Goal: Navigation & Orientation: Find specific page/section

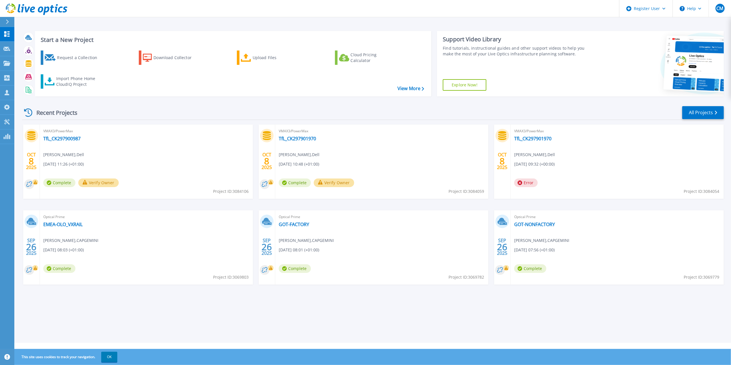
click at [170, 112] on div "Recent Projects All Projects" at bounding box center [373, 113] width 702 height 14
click at [169, 84] on div "Request a Collection Download Collector Upload Files Cloud Pricing Calculator I…" at bounding box center [232, 70] width 393 height 48
click at [166, 105] on div "Recent Projects All Projects OCT 8 2025 VMAX3/PowerMax TfL_CK297900987 Clive Mc…" at bounding box center [373, 201] width 702 height 200
click at [191, 73] on div "Request a Collection Download Collector Upload Files Cloud Pricing Calculator I…" at bounding box center [232, 70] width 393 height 48
